Goal: Find specific page/section: Find specific page/section

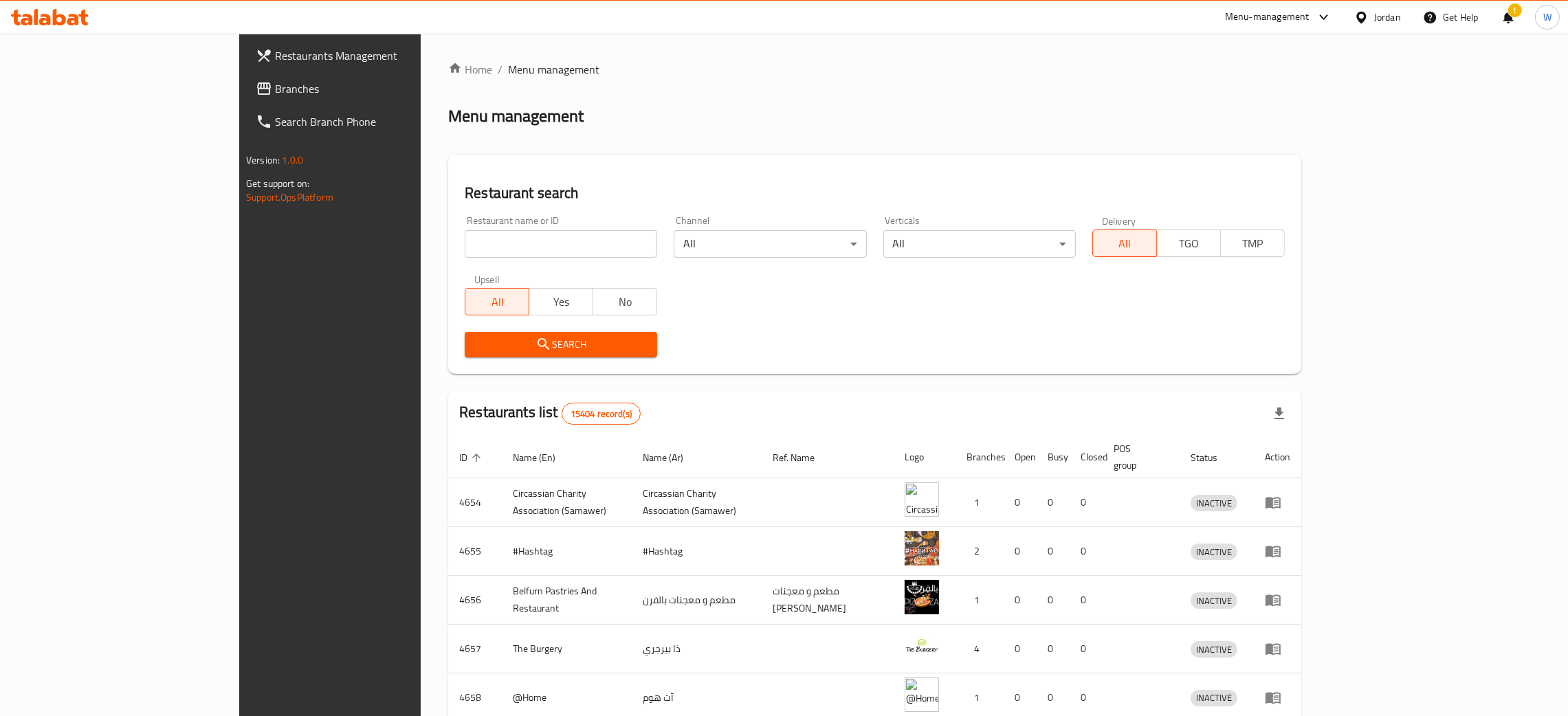
click at [464, 237] on input "search" at bounding box center [560, 243] width 193 height 28
type input "al markazi"
click at [505, 358] on div "Search" at bounding box center [561, 345] width 209 height 42
click at [514, 345] on span "Search" at bounding box center [561, 344] width 171 height 17
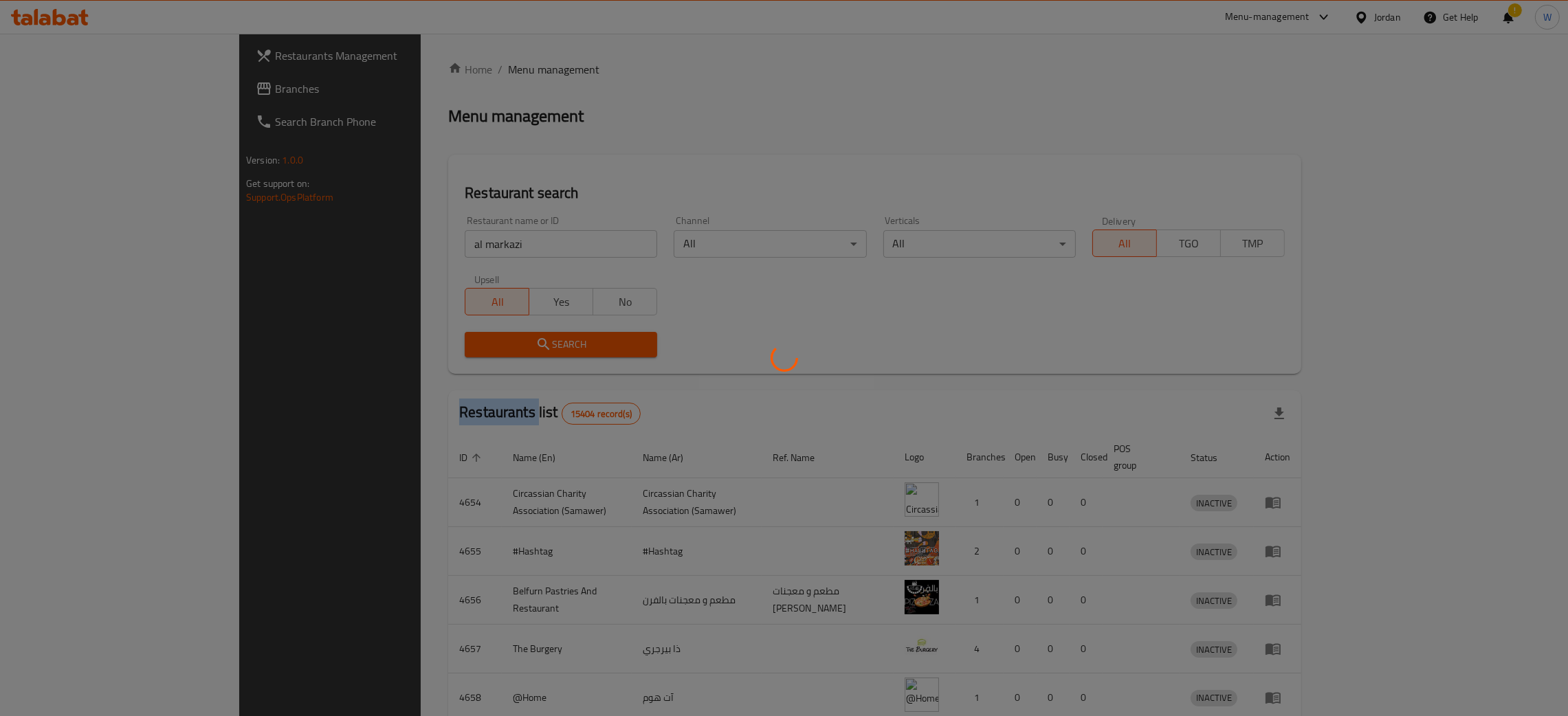
click at [514, 345] on div at bounding box center [784, 358] width 1568 height 716
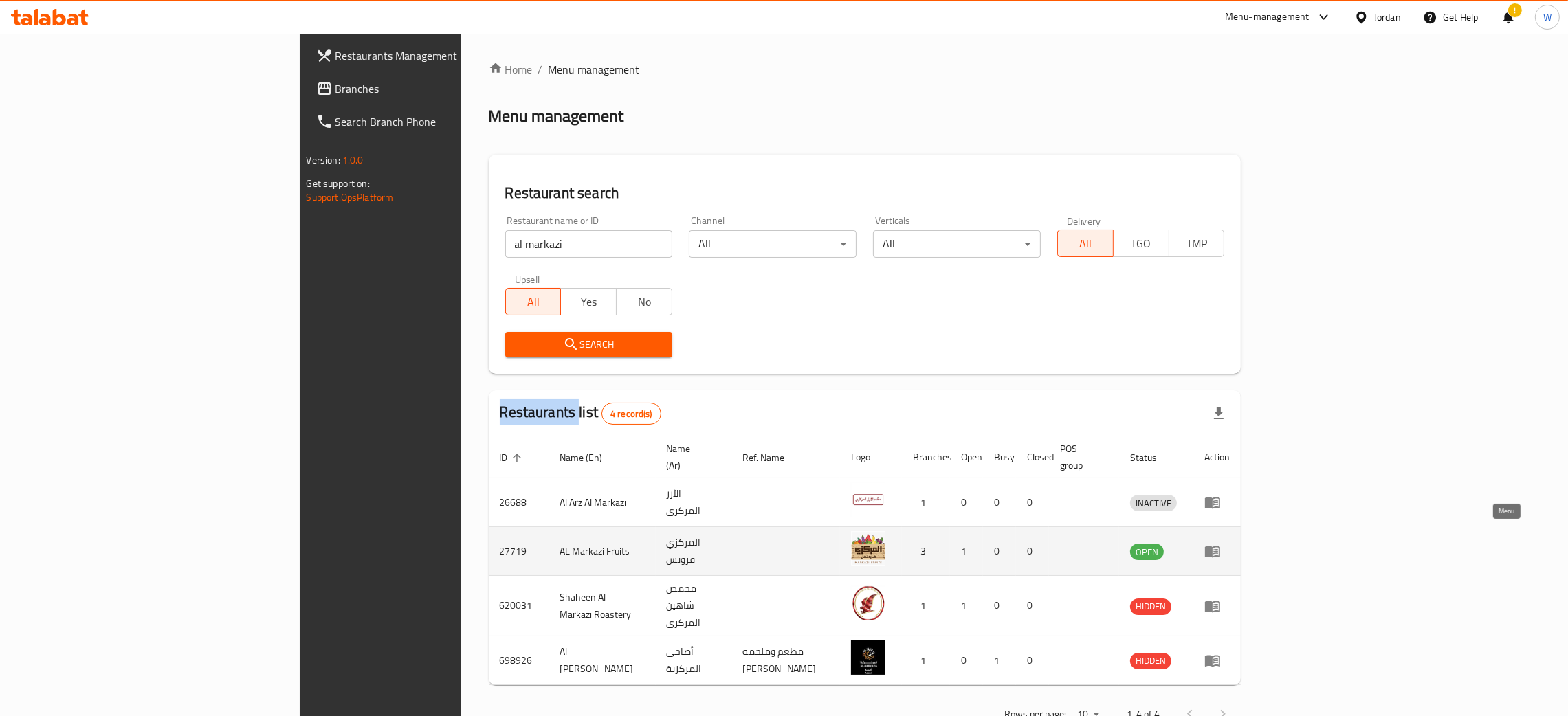
click at [1221, 543] on icon "enhanced table" at bounding box center [1211, 550] width 16 height 16
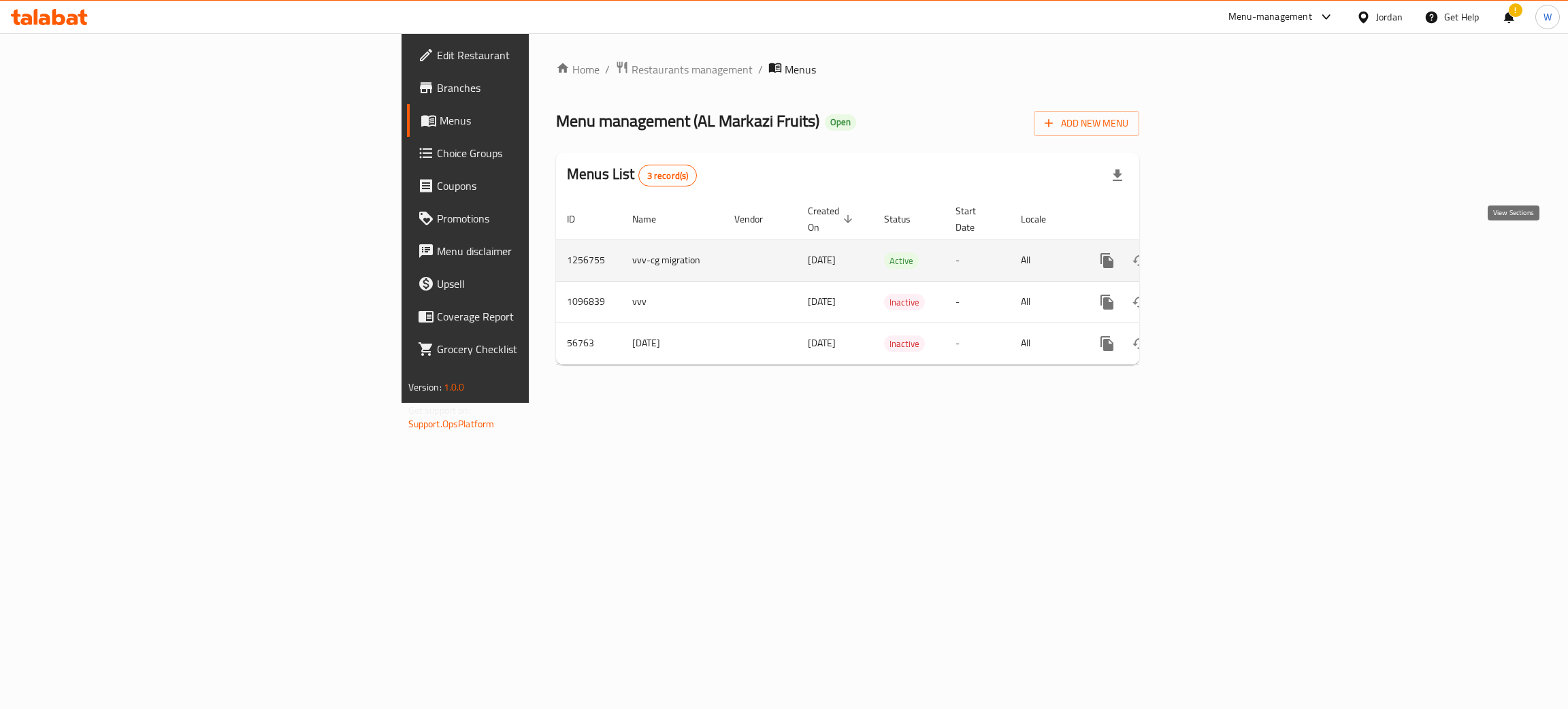
click at [1214, 252] on icon "enhanced table" at bounding box center [1204, 260] width 16 height 16
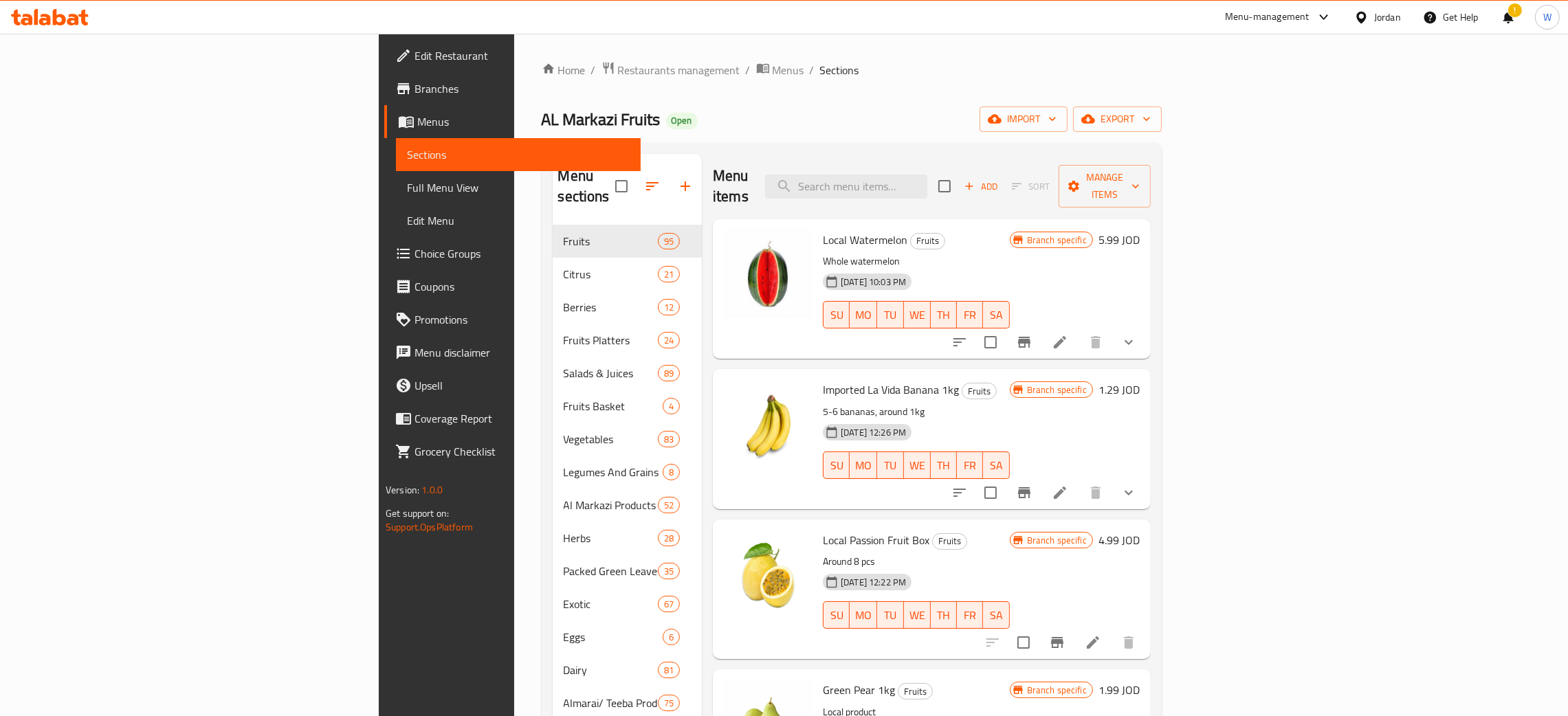
click at [414, 81] on span "Branches" at bounding box center [522, 88] width 215 height 16
